Goal: Task Accomplishment & Management: Complete application form

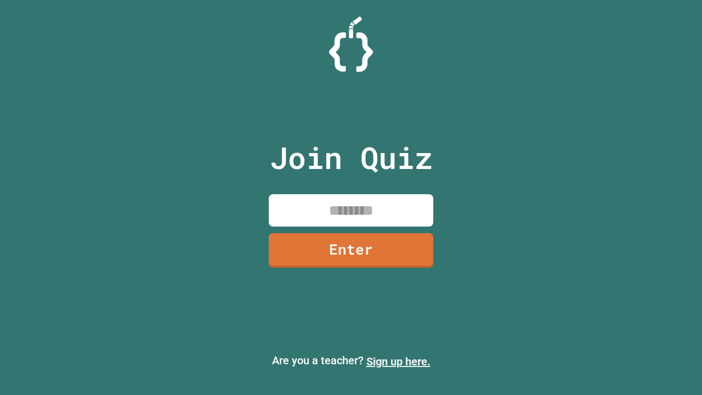
click at [398, 362] on link "Sign up here." at bounding box center [398, 361] width 64 height 13
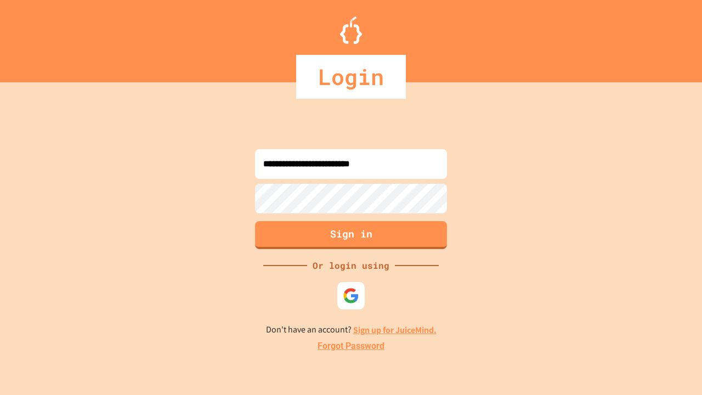
type input "**********"
